Goal: Task Accomplishment & Management: Manage account settings

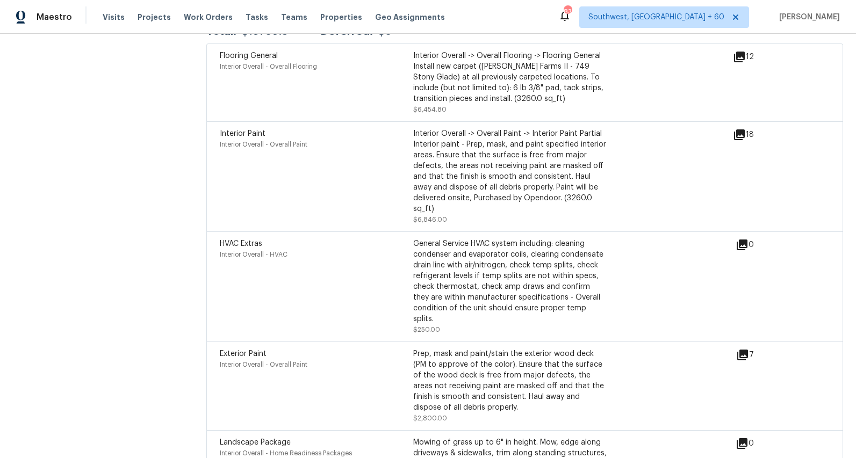
scroll to position [2859, 0]
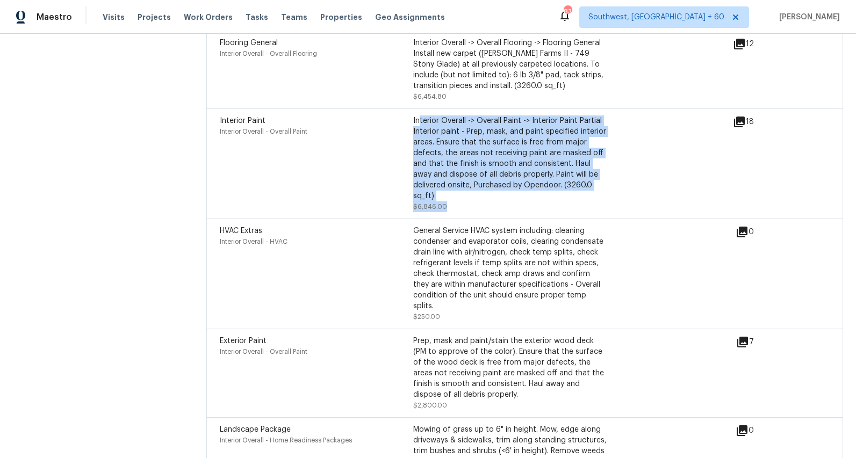
drag, startPoint x: 419, startPoint y: 111, endPoint x: 461, endPoint y: 197, distance: 95.7
click at [461, 197] on div "Interior Overall -> Overall Paint -> Interior Paint Partial Interior paint - Pr…" at bounding box center [509, 164] width 193 height 97
drag, startPoint x: 413, startPoint y: 112, endPoint x: 458, endPoint y: 187, distance: 87.0
click at [458, 187] on div "Interior Overall -> Overall Paint -> Interior Paint Partial Interior paint - Pr…" at bounding box center [509, 159] width 193 height 86
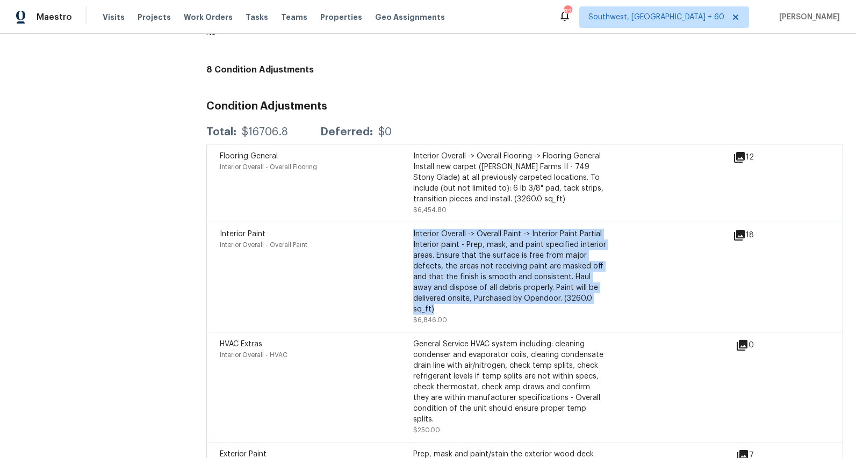
scroll to position [2741, 0]
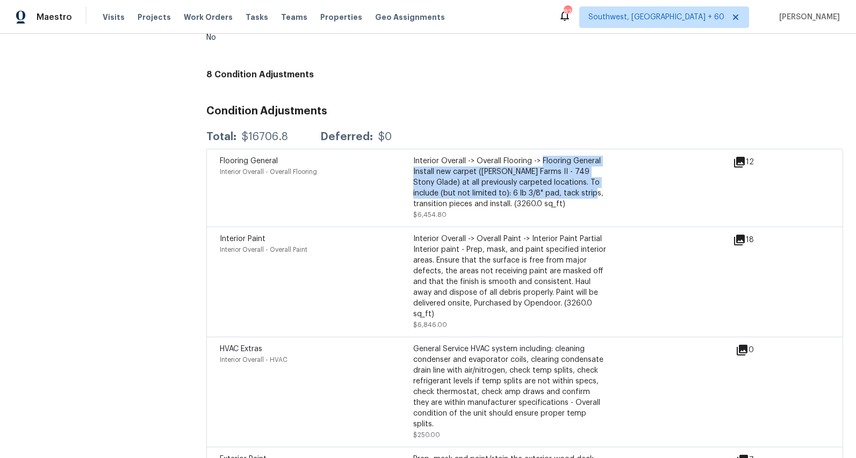
drag, startPoint x: 543, startPoint y: 153, endPoint x: 551, endPoint y: 187, distance: 35.3
click at [551, 187] on div "Interior Overall -> Overall Flooring -> Flooring General Install new carpet (Ab…" at bounding box center [509, 183] width 193 height 54
click at [515, 183] on div "Interior Overall -> Overall Flooring -> Flooring General Install new carpet (Ab…" at bounding box center [509, 183] width 193 height 54
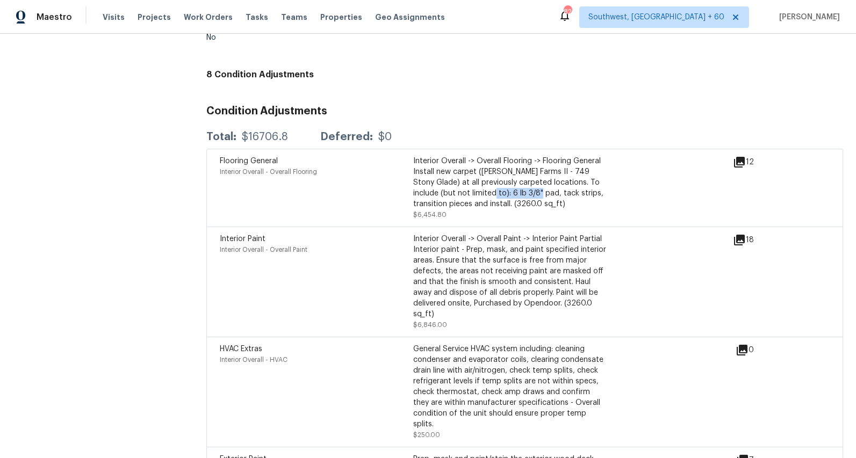
drag, startPoint x: 454, startPoint y: 185, endPoint x: 501, endPoint y: 185, distance: 47.3
click at [501, 185] on div "Interior Overall -> Overall Flooring -> Flooring General Install new carpet (Ab…" at bounding box center [509, 183] width 193 height 54
drag, startPoint x: 424, startPoint y: 298, endPoint x: 555, endPoint y: 293, distance: 130.7
click at [555, 293] on div "Interior Overall -> Overall Paint -> Interior Paint Partial Interior paint - Pr…" at bounding box center [509, 277] width 193 height 86
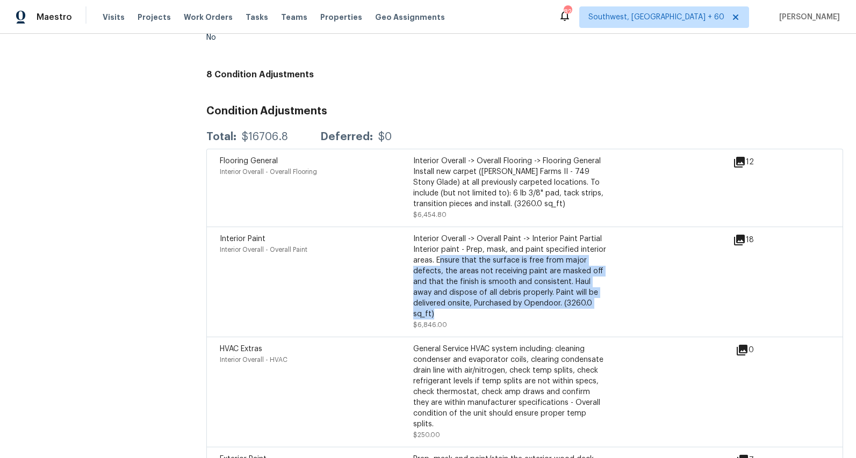
drag, startPoint x: 440, startPoint y: 250, endPoint x: 530, endPoint y: 305, distance: 105.6
click at [530, 305] on div "Interior Overall -> Overall Paint -> Interior Paint Partial Interior paint - Pr…" at bounding box center [509, 277] width 193 height 86
click at [504, 264] on div "Interior Overall -> Overall Paint -> Interior Paint Partial Interior paint - Pr…" at bounding box center [509, 277] width 193 height 86
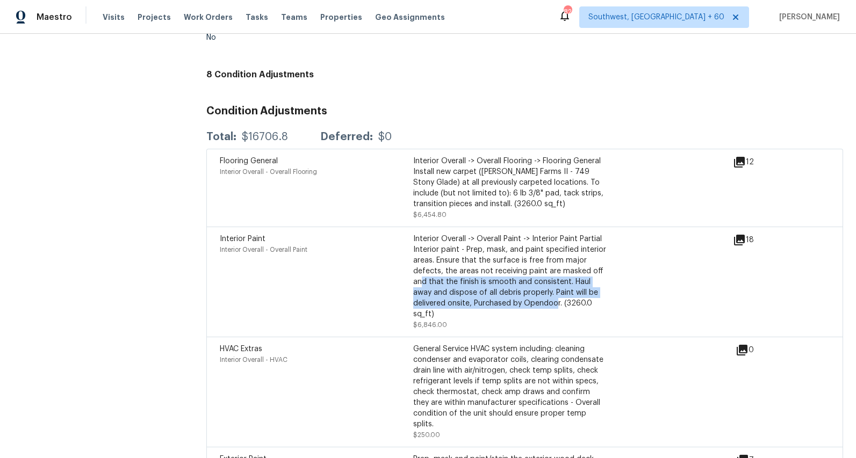
drag, startPoint x: 421, startPoint y: 274, endPoint x: 556, endPoint y: 294, distance: 135.9
click at [556, 294] on div "Interior Overall -> Overall Paint -> Interior Paint Partial Interior paint - Pr…" at bounding box center [509, 277] width 193 height 86
click at [521, 281] on div "Interior Overall -> Overall Paint -> Interior Paint Partial Interior paint - Pr…" at bounding box center [509, 277] width 193 height 86
drag, startPoint x: 444, startPoint y: 277, endPoint x: 553, endPoint y: 292, distance: 109.7
click at [553, 292] on div "Interior Overall -> Overall Paint -> Interior Paint Partial Interior paint - Pr…" at bounding box center [509, 277] width 193 height 86
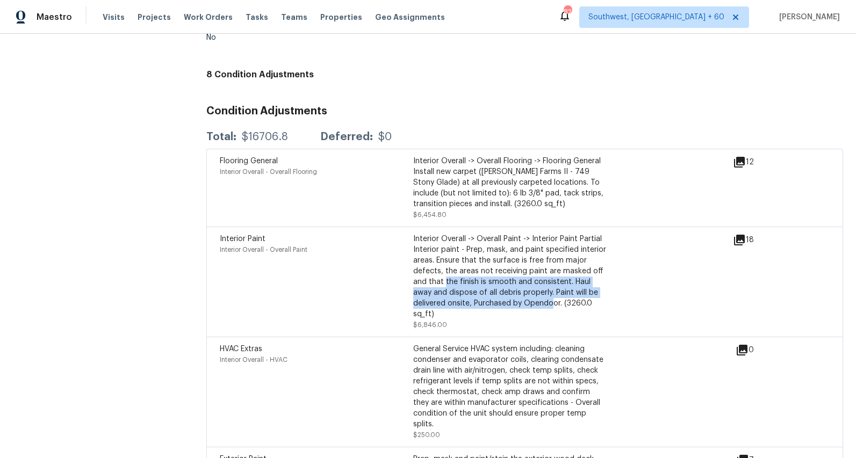
click at [473, 281] on div "Interior Overall -> Overall Paint -> Interior Paint Partial Interior paint - Pr…" at bounding box center [509, 277] width 193 height 86
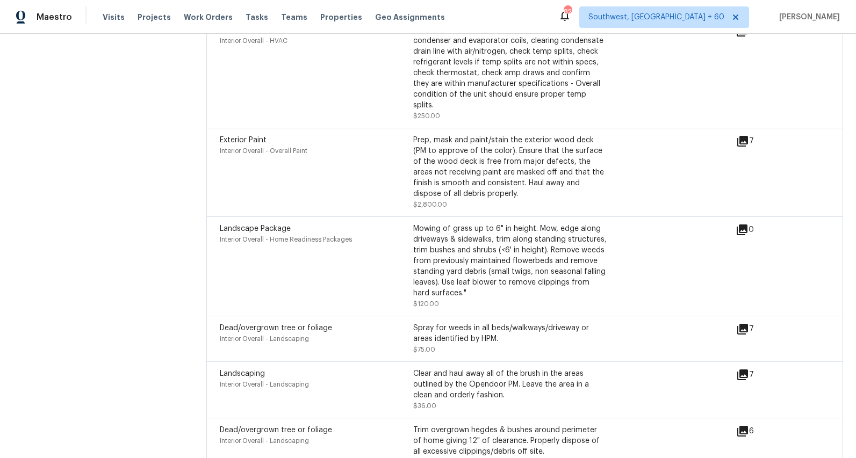
scroll to position [3087, 0]
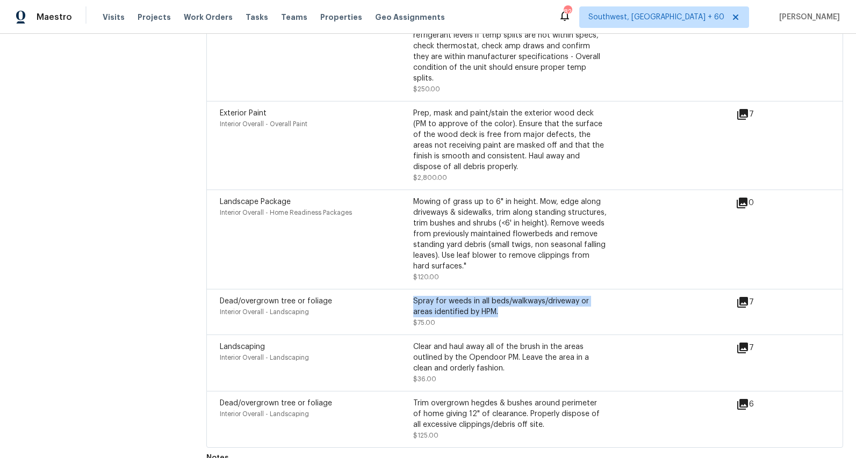
drag, startPoint x: 414, startPoint y: 283, endPoint x: 504, endPoint y: 292, distance: 89.7
click at [504, 296] on div "Spray for weeds in all beds/walkways/driveway or areas identified by HPM." at bounding box center [509, 306] width 193 height 21
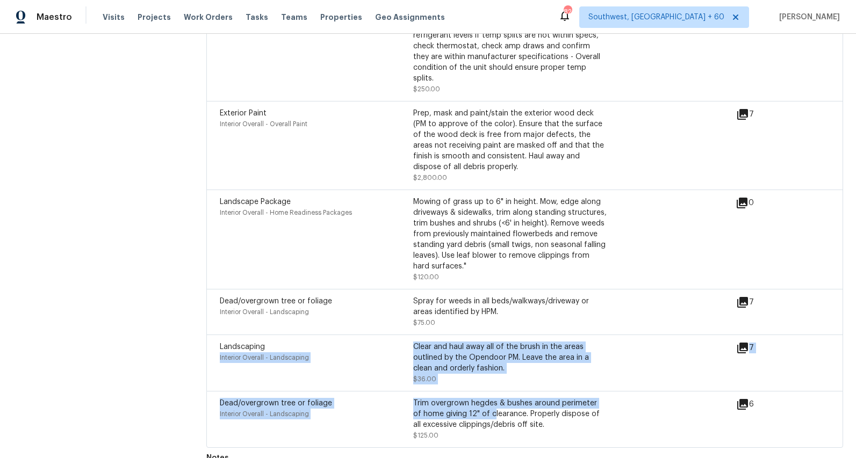
drag, startPoint x: 411, startPoint y: 328, endPoint x: 479, endPoint y: 394, distance: 95.0
click at [480, 394] on div "Flooring General Interior Overall - Overall Flooring Interior Overall -> Overal…" at bounding box center [524, 125] width 637 height 645
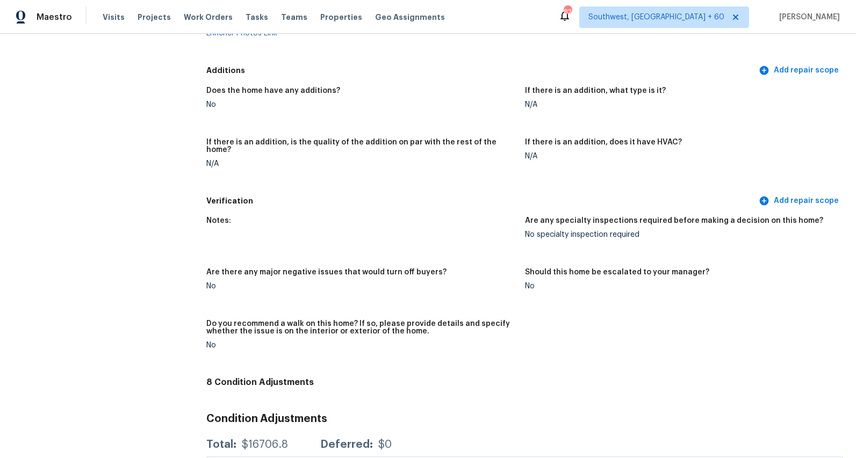
scroll to position [2430, 0]
